Goal: Check status: Check status

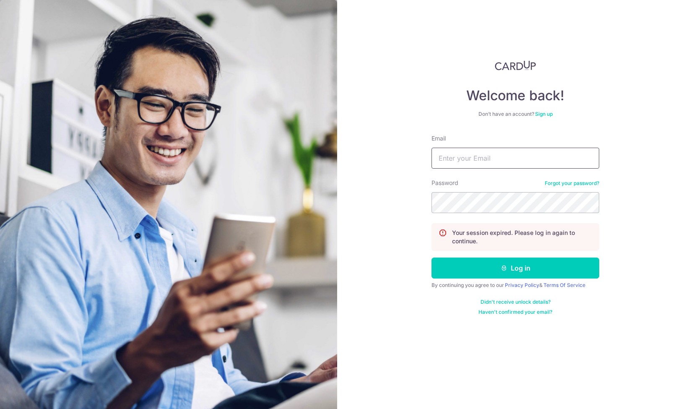
type input "[EMAIL_ADDRESS][DOMAIN_NAME]"
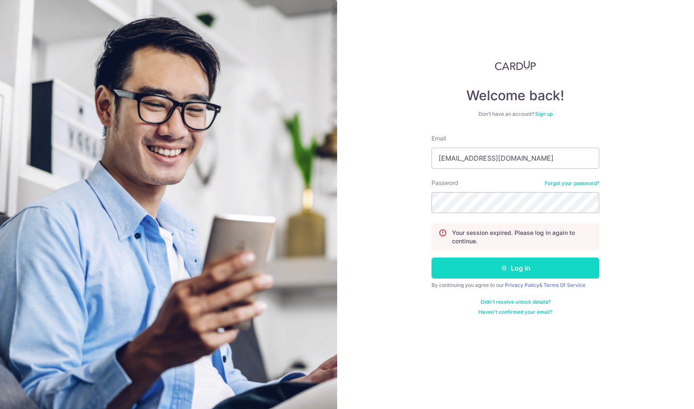
click at [502, 265] on icon "submit" at bounding box center [503, 267] width 7 height 7
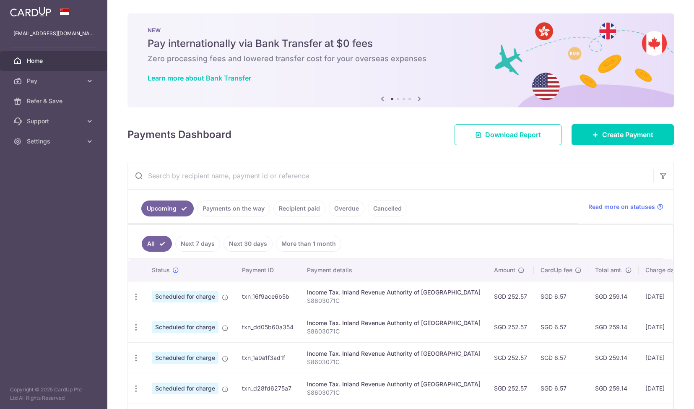
scroll to position [97, 0]
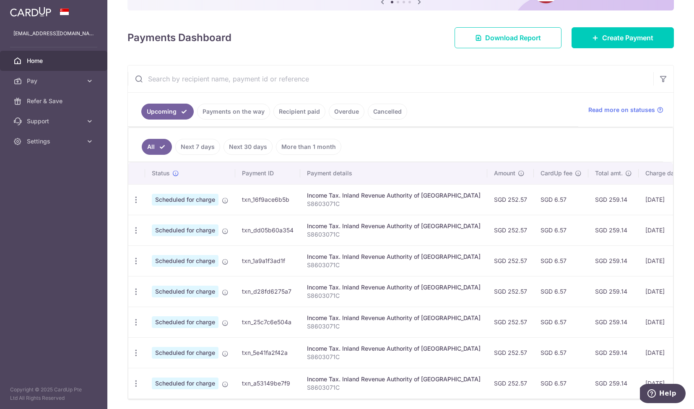
click at [304, 113] on link "Recipient paid" at bounding box center [299, 112] width 52 height 16
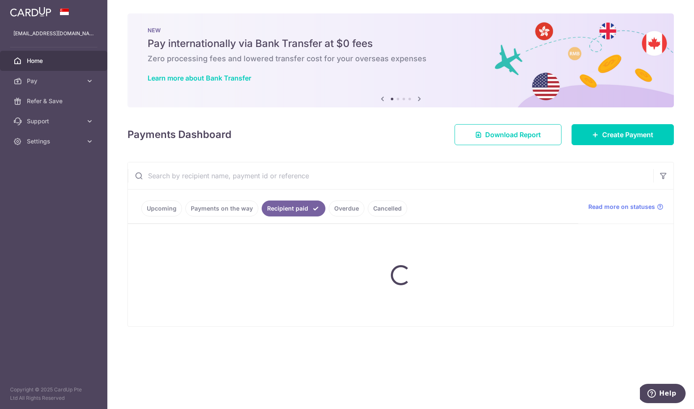
scroll to position [0, 0]
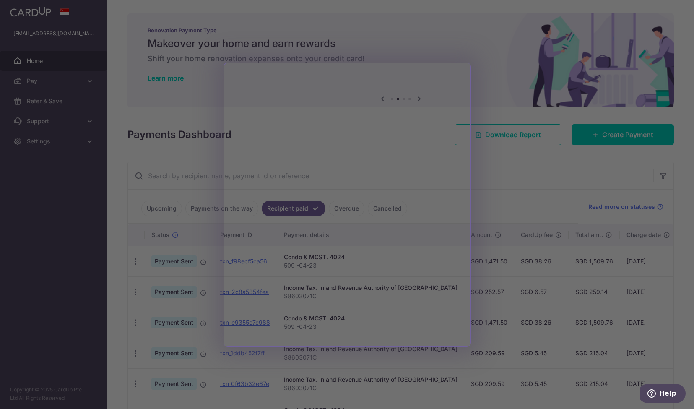
click at [527, 142] on div at bounding box center [350, 206] width 701 height 413
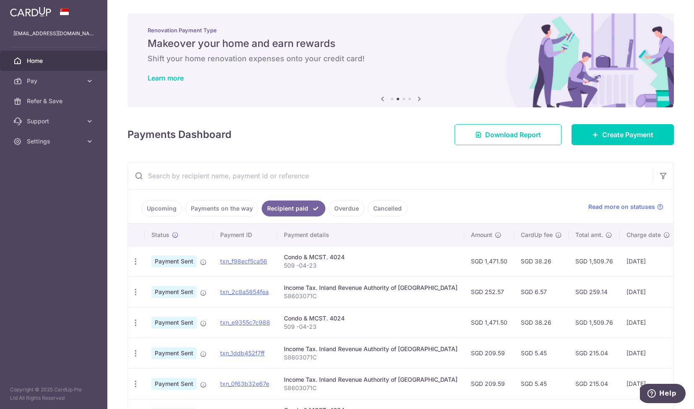
scroll to position [11, 0]
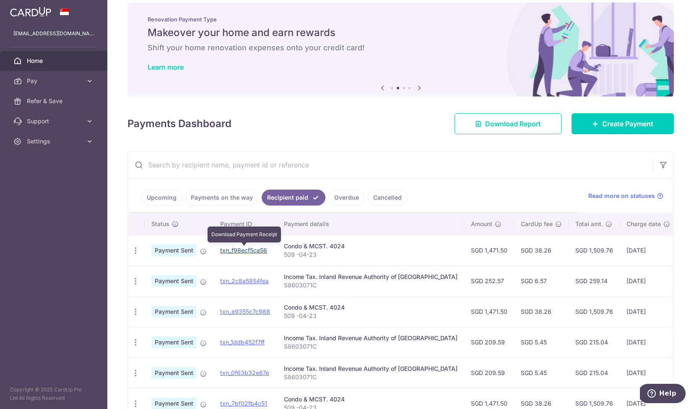
click at [239, 249] on link "txn_f98ecf5ca56" at bounding box center [243, 249] width 47 height 7
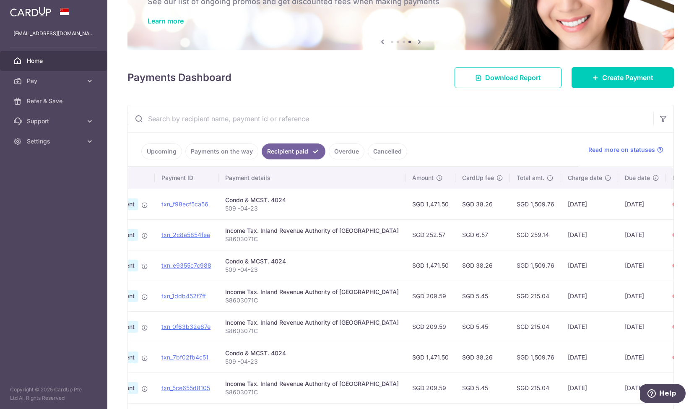
scroll to position [0, 0]
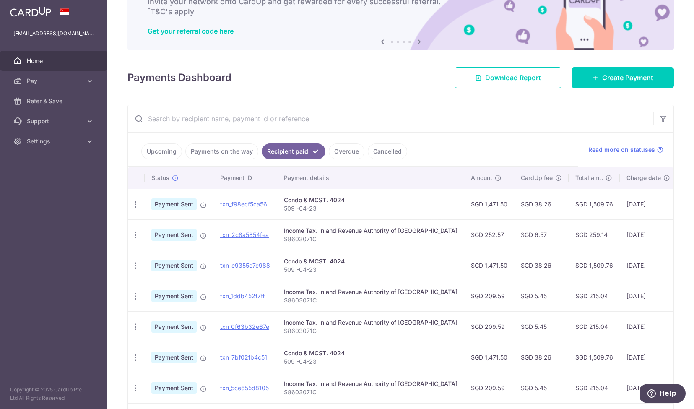
click at [356, 233] on div "Income Tax. Inland Revenue Authority of [GEOGRAPHIC_DATA]" at bounding box center [370, 230] width 173 height 8
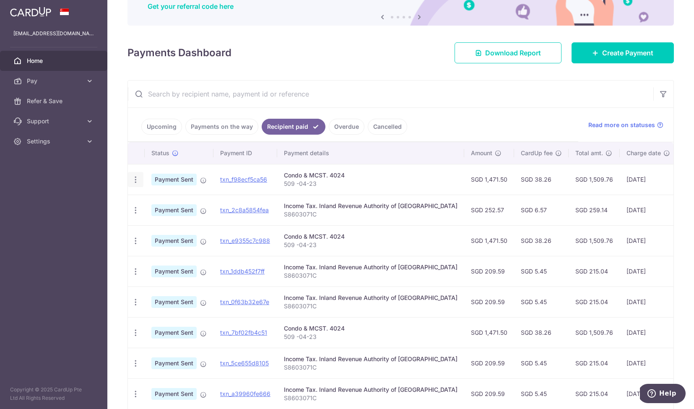
click at [138, 180] on icon "button" at bounding box center [135, 179] width 9 height 9
click at [193, 179] on span "Payment Sent" at bounding box center [173, 179] width 45 height 12
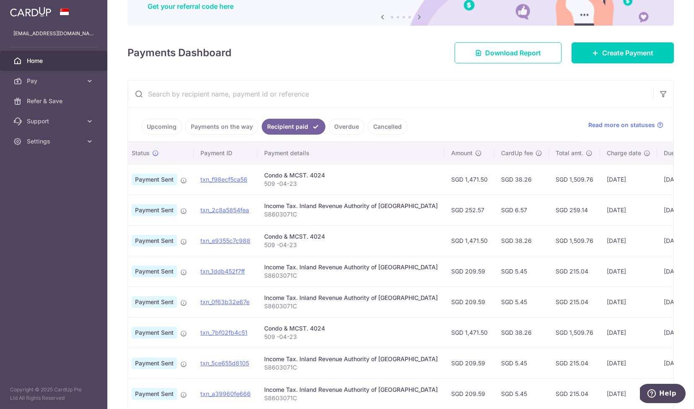
scroll to position [0, 54]
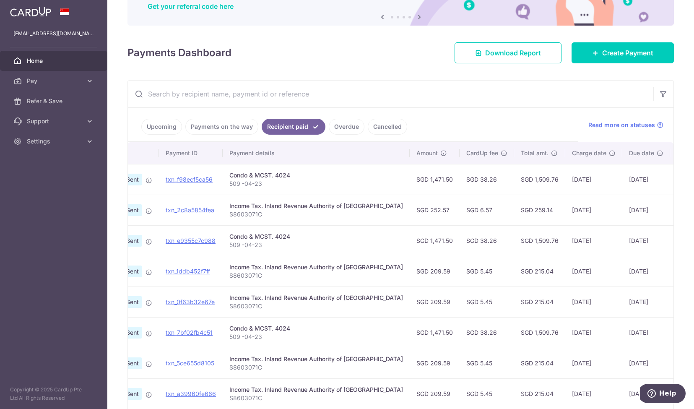
click at [205, 124] on link "Payments on the way" at bounding box center [221, 127] width 73 height 16
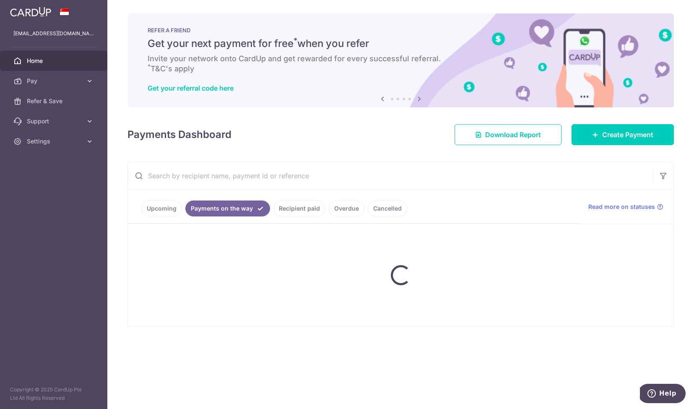
scroll to position [0, 0]
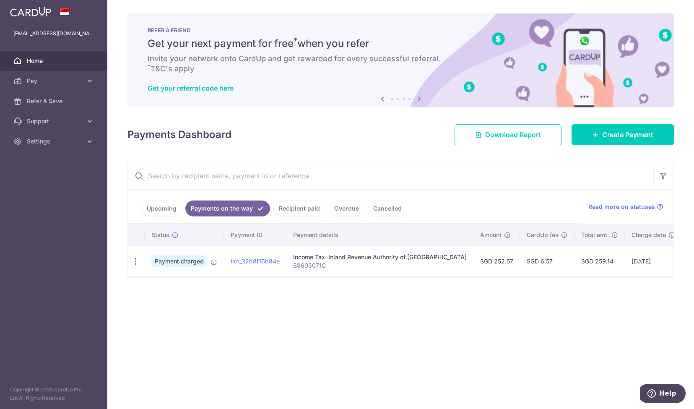
click at [165, 207] on link "Upcoming" at bounding box center [161, 208] width 41 height 16
